Goal: Task Accomplishment & Management: Use online tool/utility

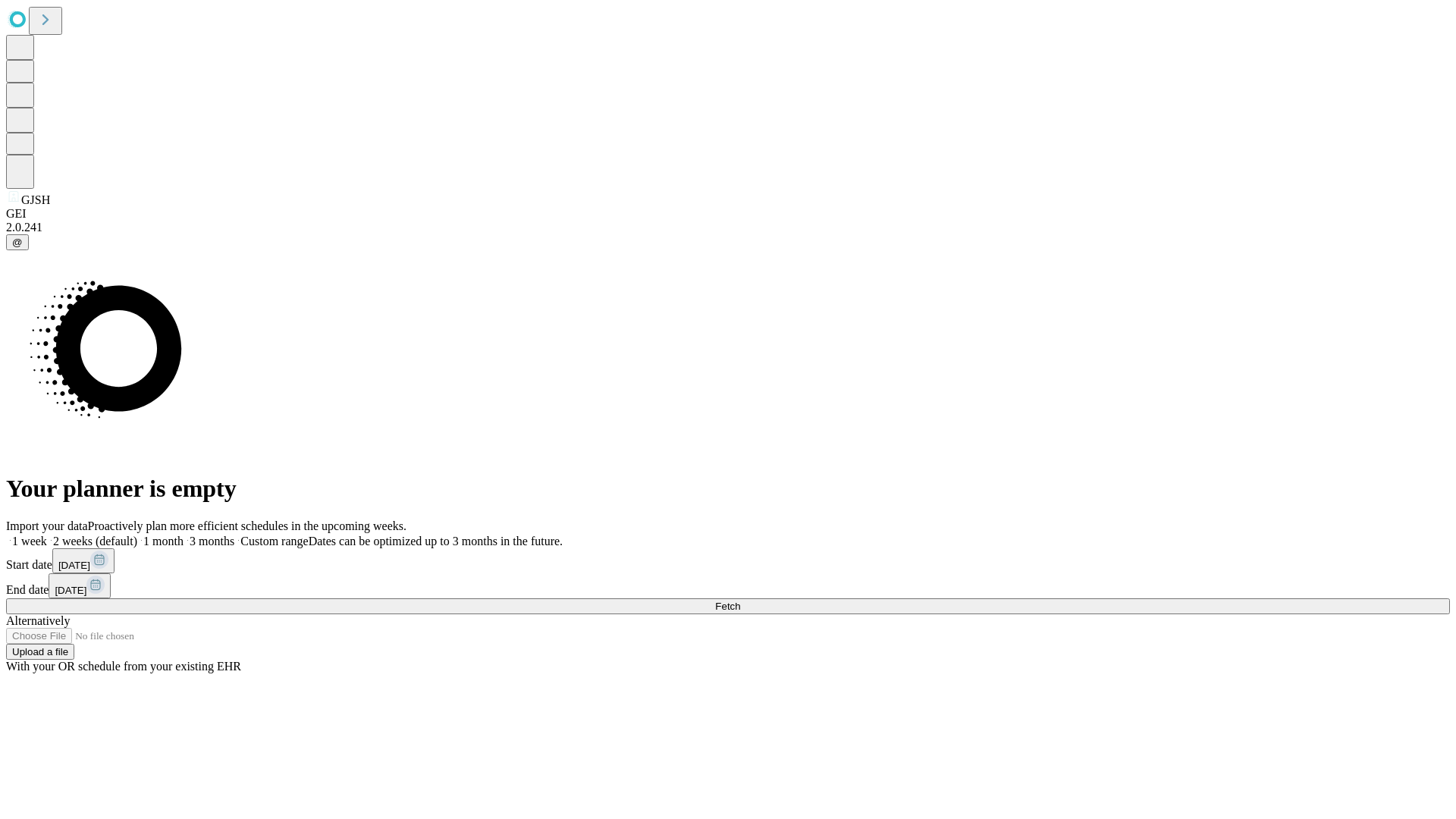
click at [740, 601] on span "Fetch" at bounding box center [727, 606] width 25 height 11
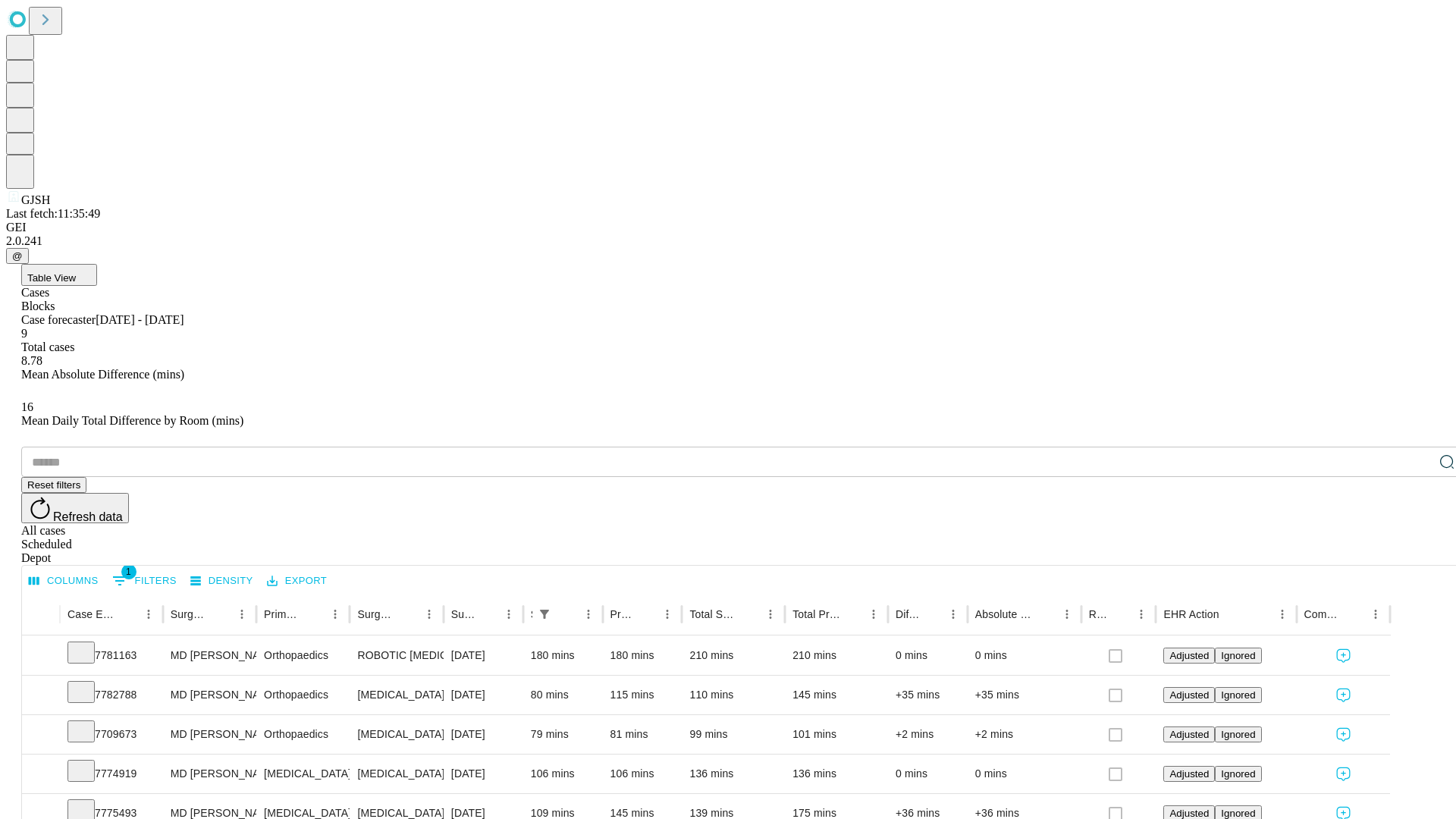
click at [1358, 538] on div "Scheduled" at bounding box center [743, 545] width 1444 height 14
